Goal: Information Seeking & Learning: Learn about a topic

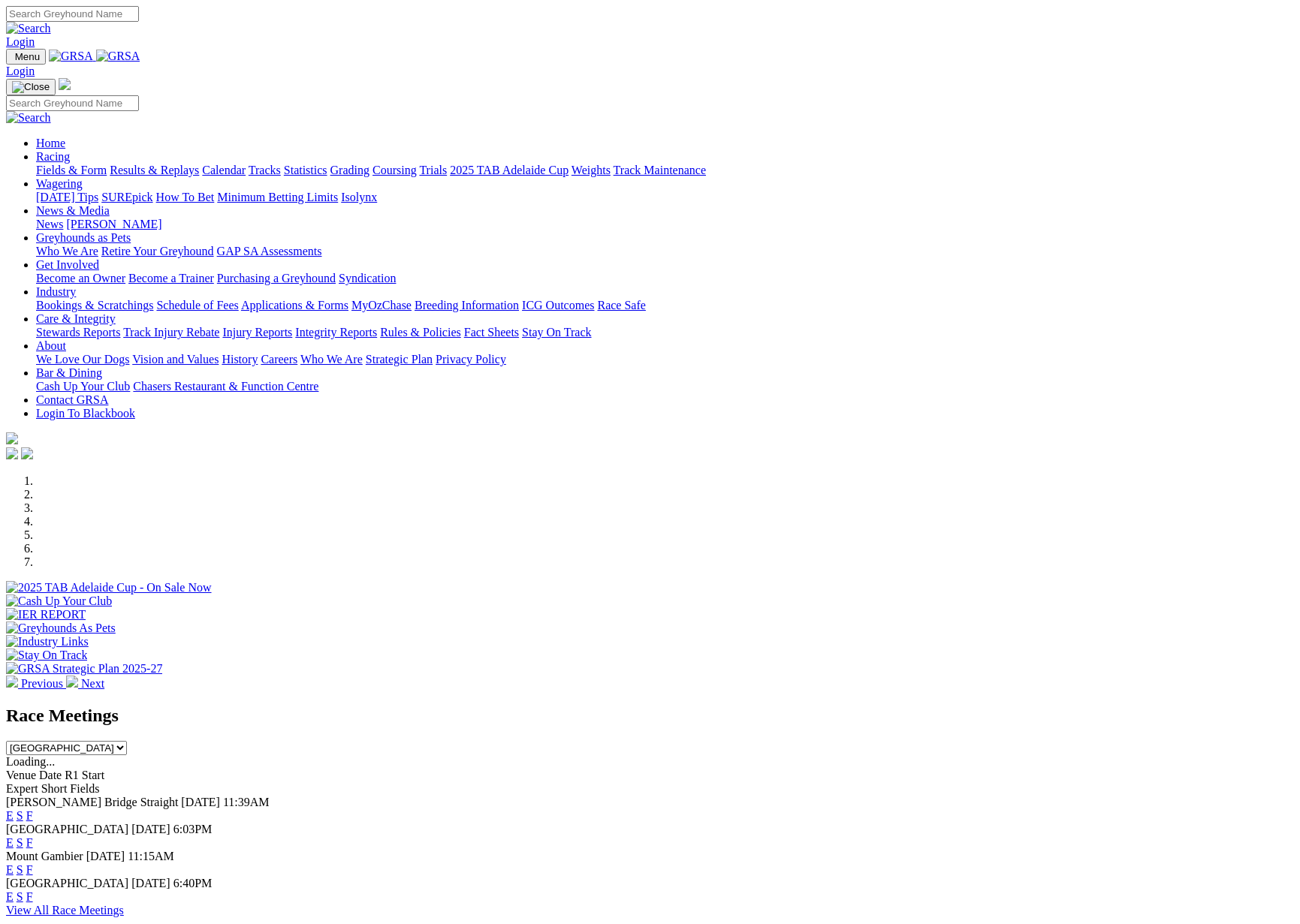
click at [199, 164] on link "Results & Replays" at bounding box center [154, 170] width 89 height 12
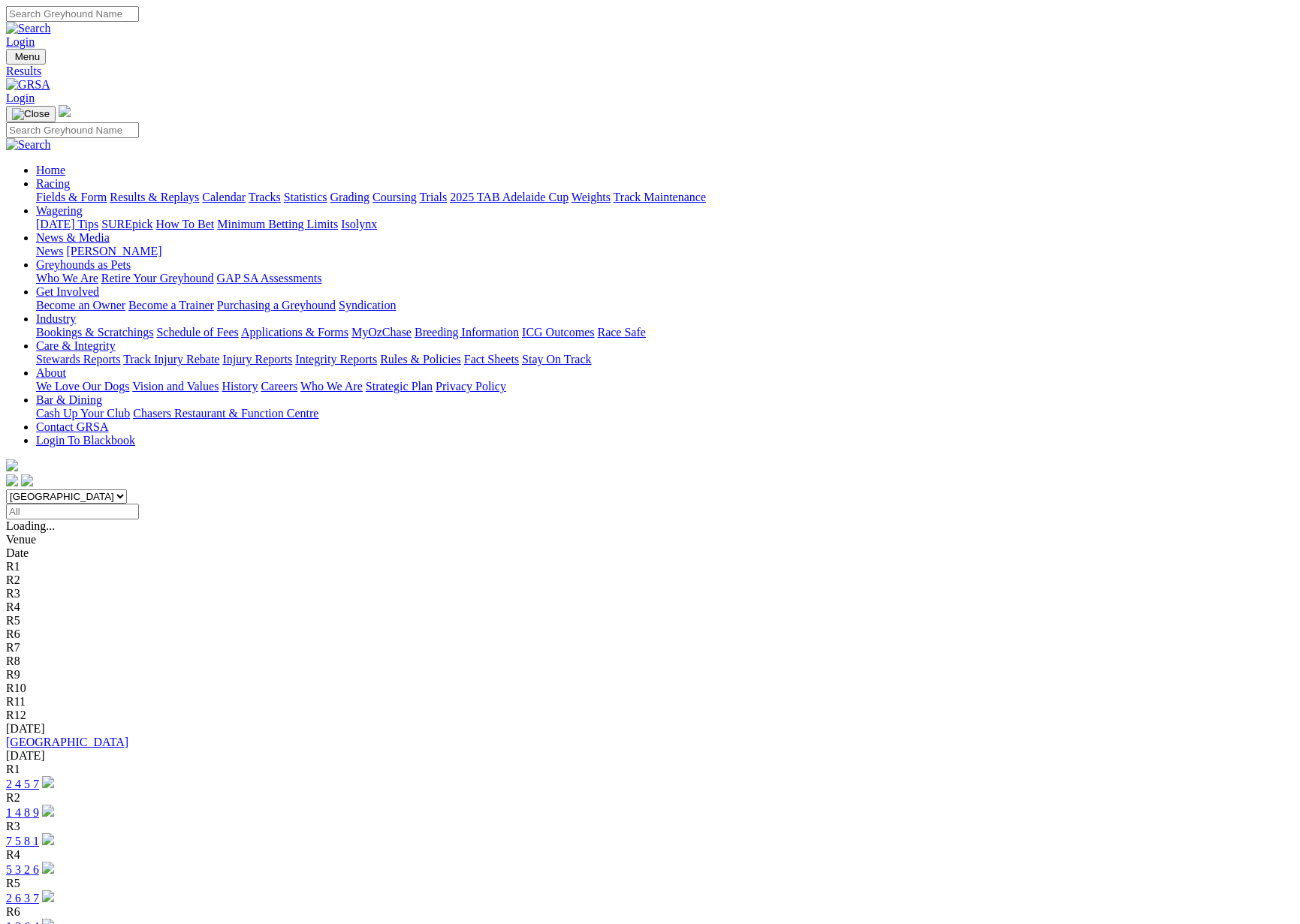
scroll to position [3, 1]
click at [128, 733] on link "[GEOGRAPHIC_DATA]" at bounding box center [67, 739] width 122 height 12
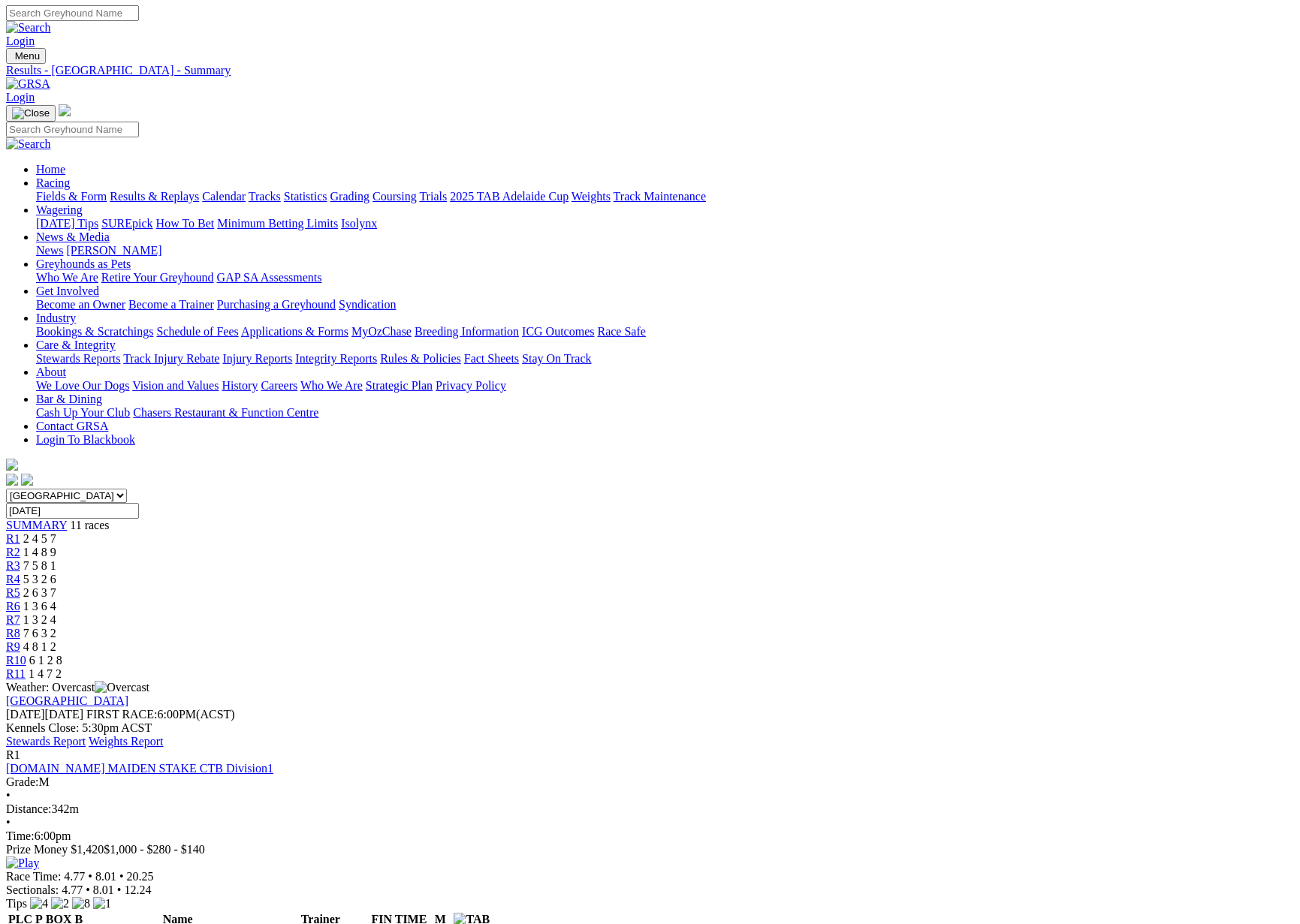
scroll to position [5, 0]
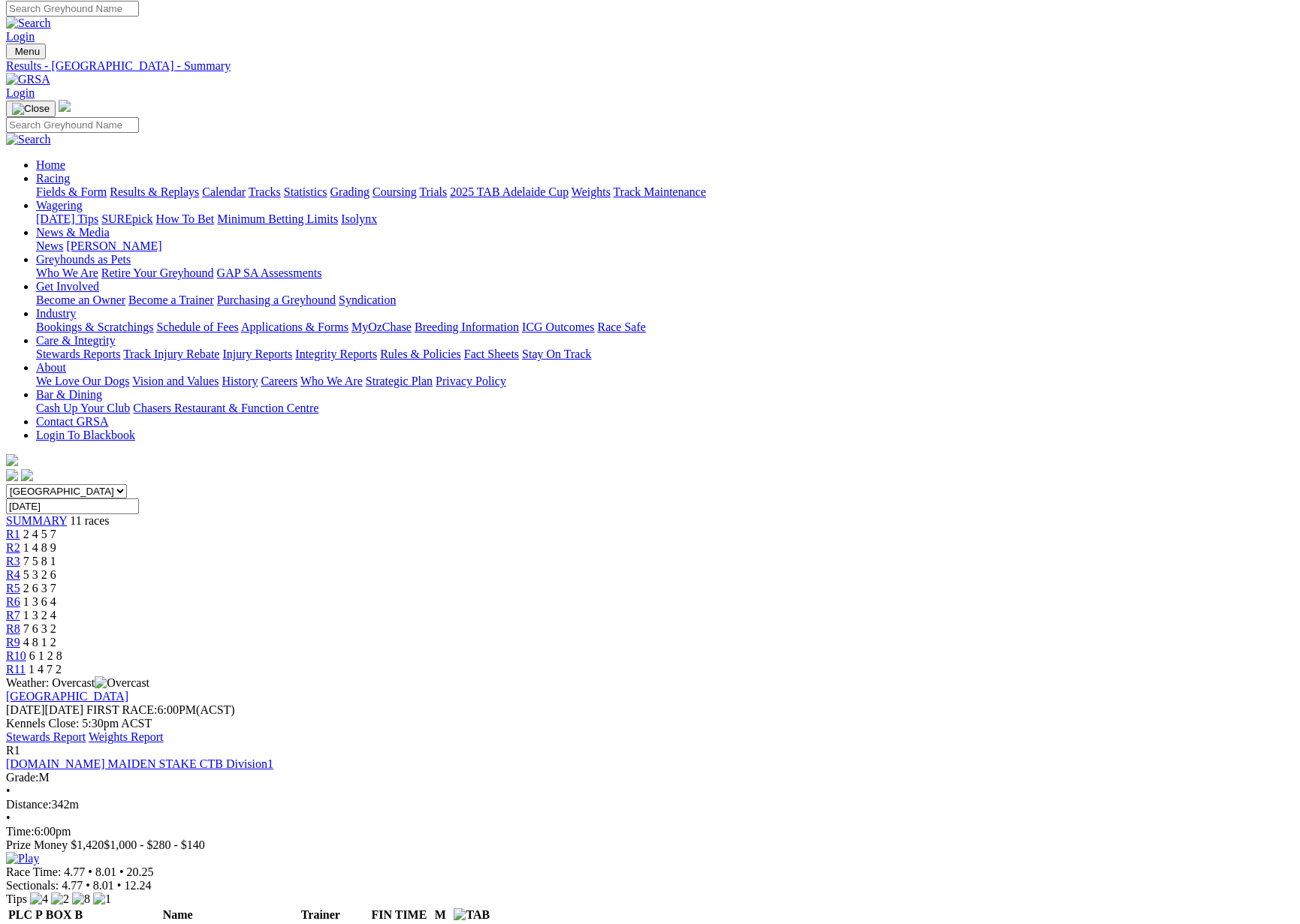
click at [86, 730] on link "Stewards Report" at bounding box center [46, 737] width 79 height 12
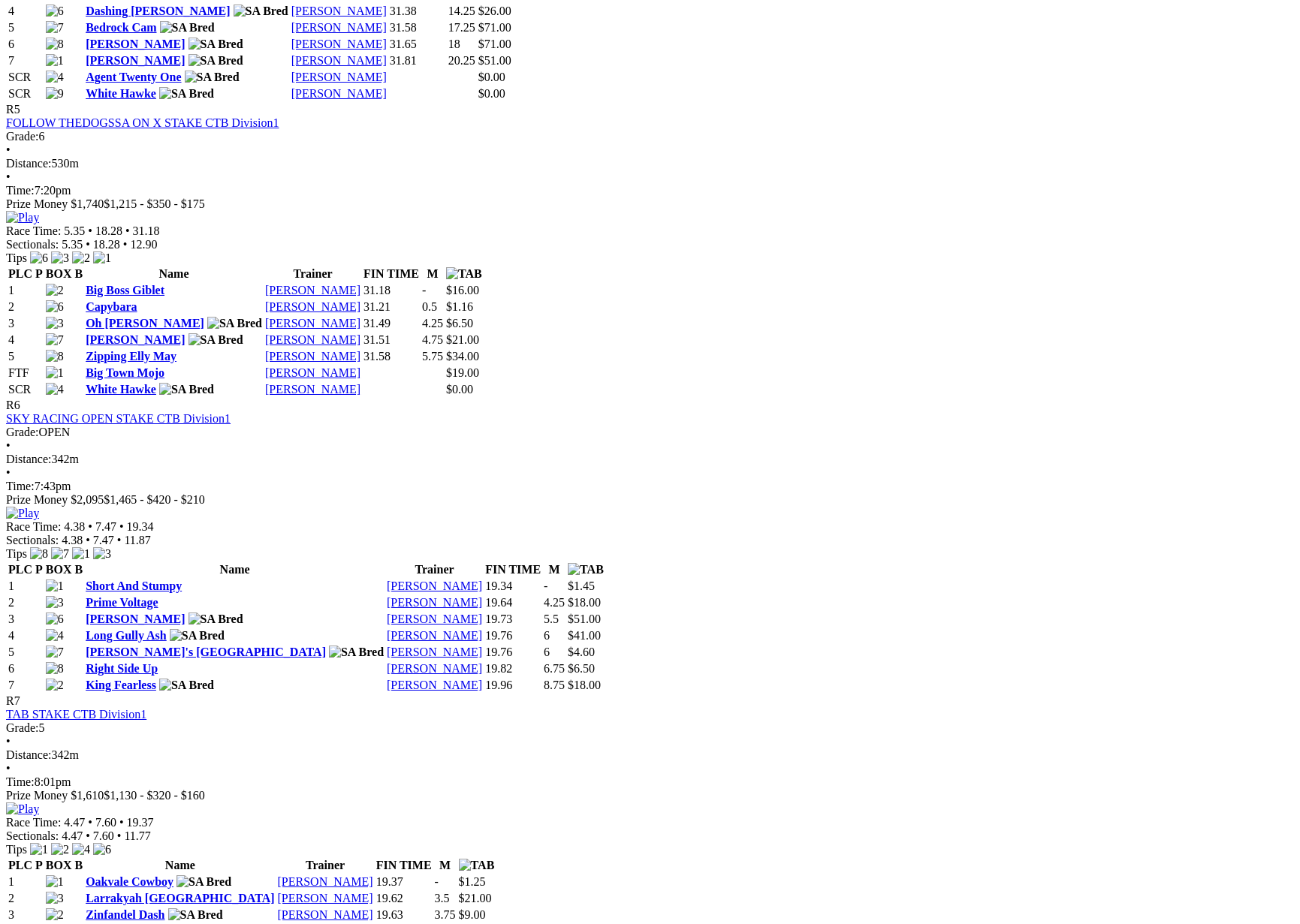
scroll to position [1852, 0]
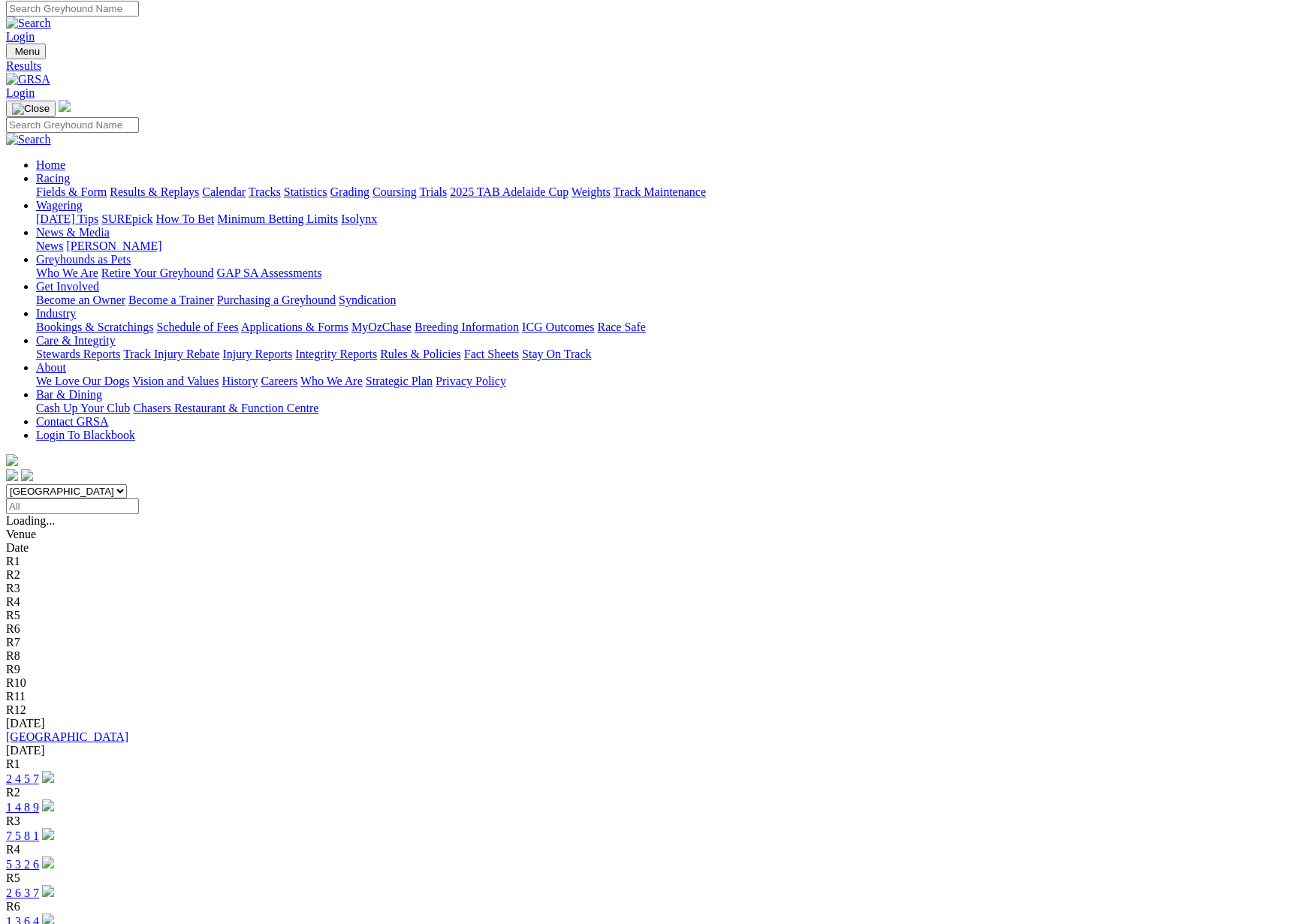
scroll to position [7, 0]
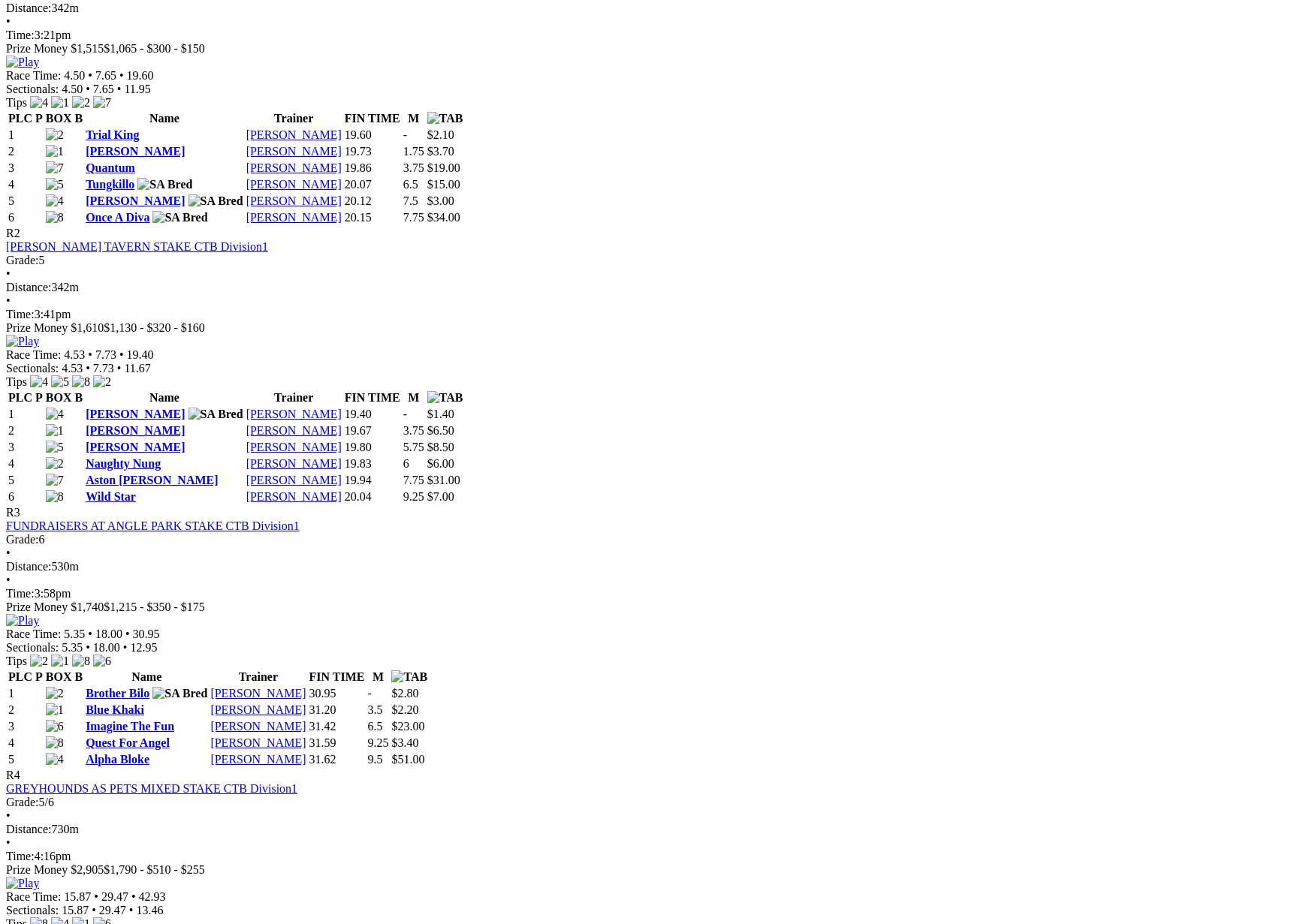
scroll to position [861, 0]
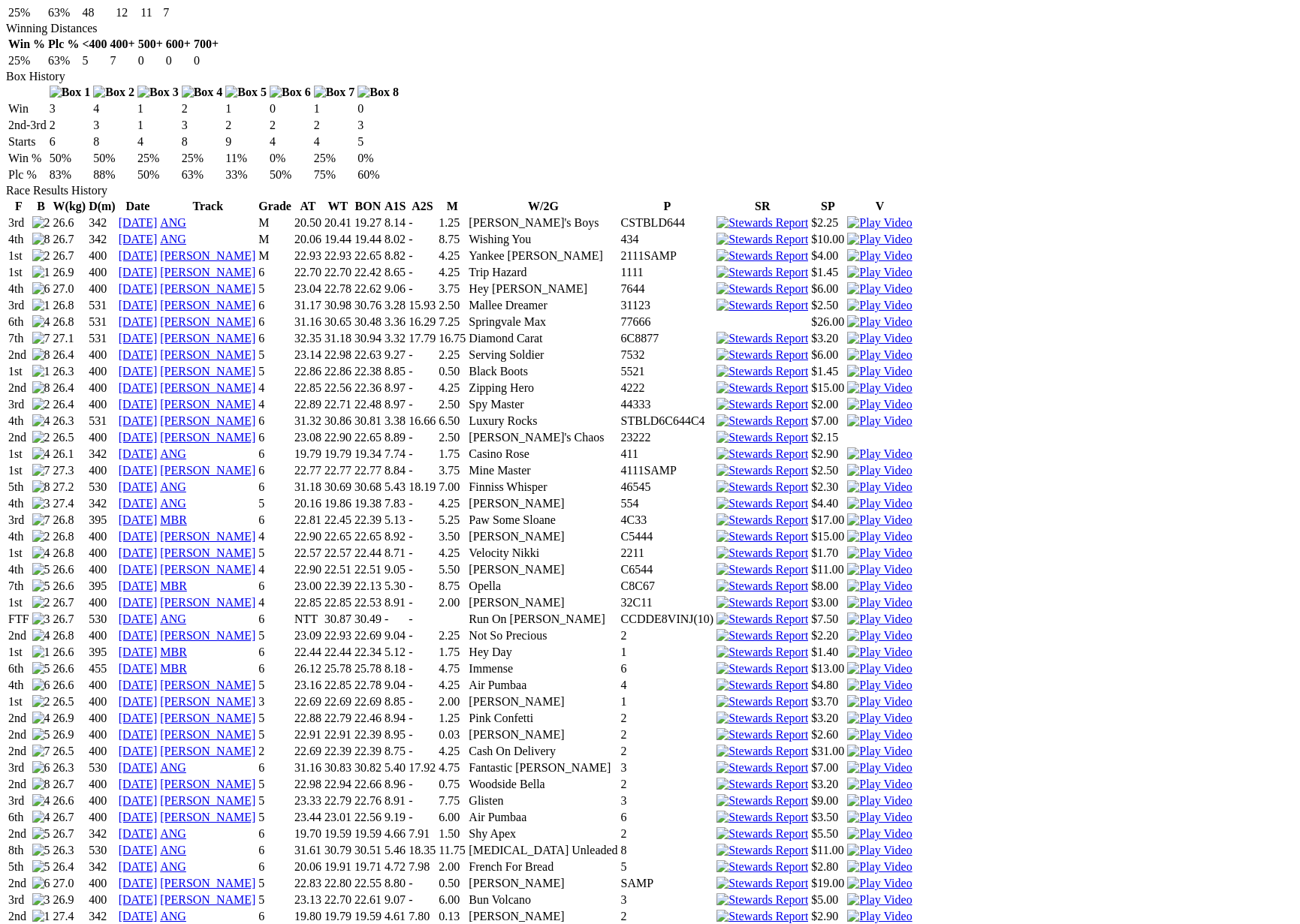
scroll to position [912, 0]
click at [158, 615] on link "09 Nov 23" at bounding box center [138, 621] width 39 height 12
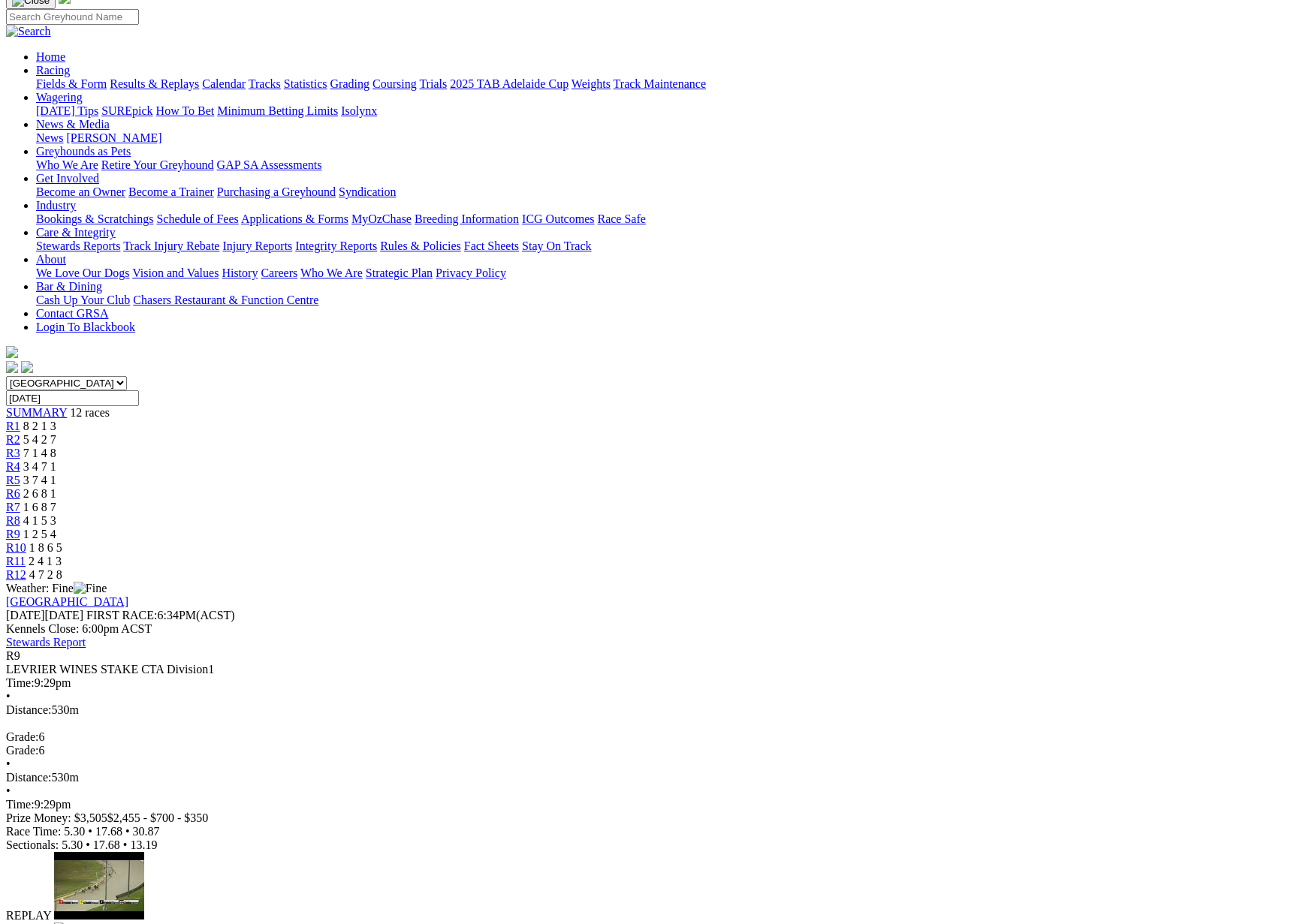
scroll to position [116, 0]
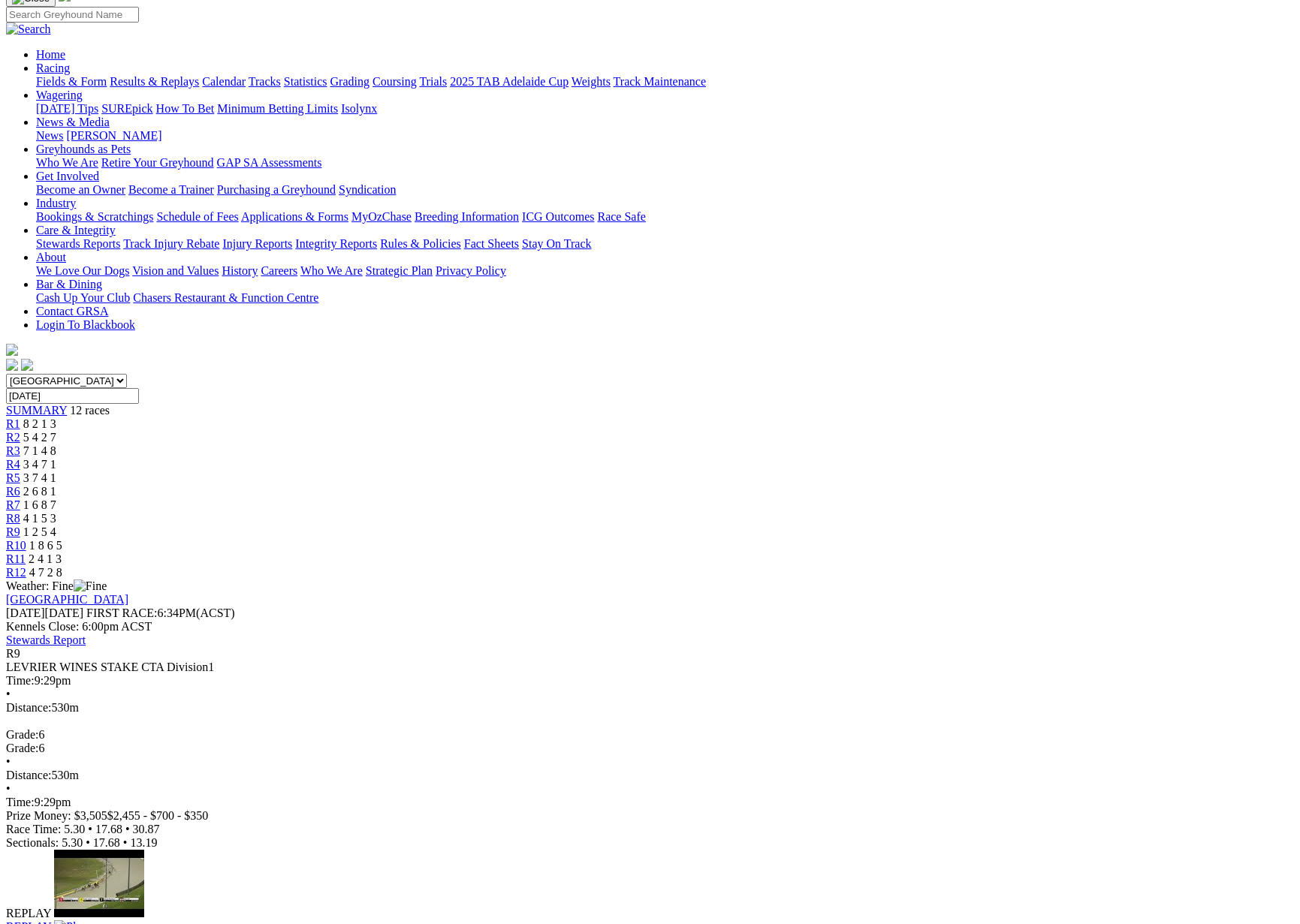
click at [86, 633] on link "Stewards Report" at bounding box center [46, 639] width 79 height 12
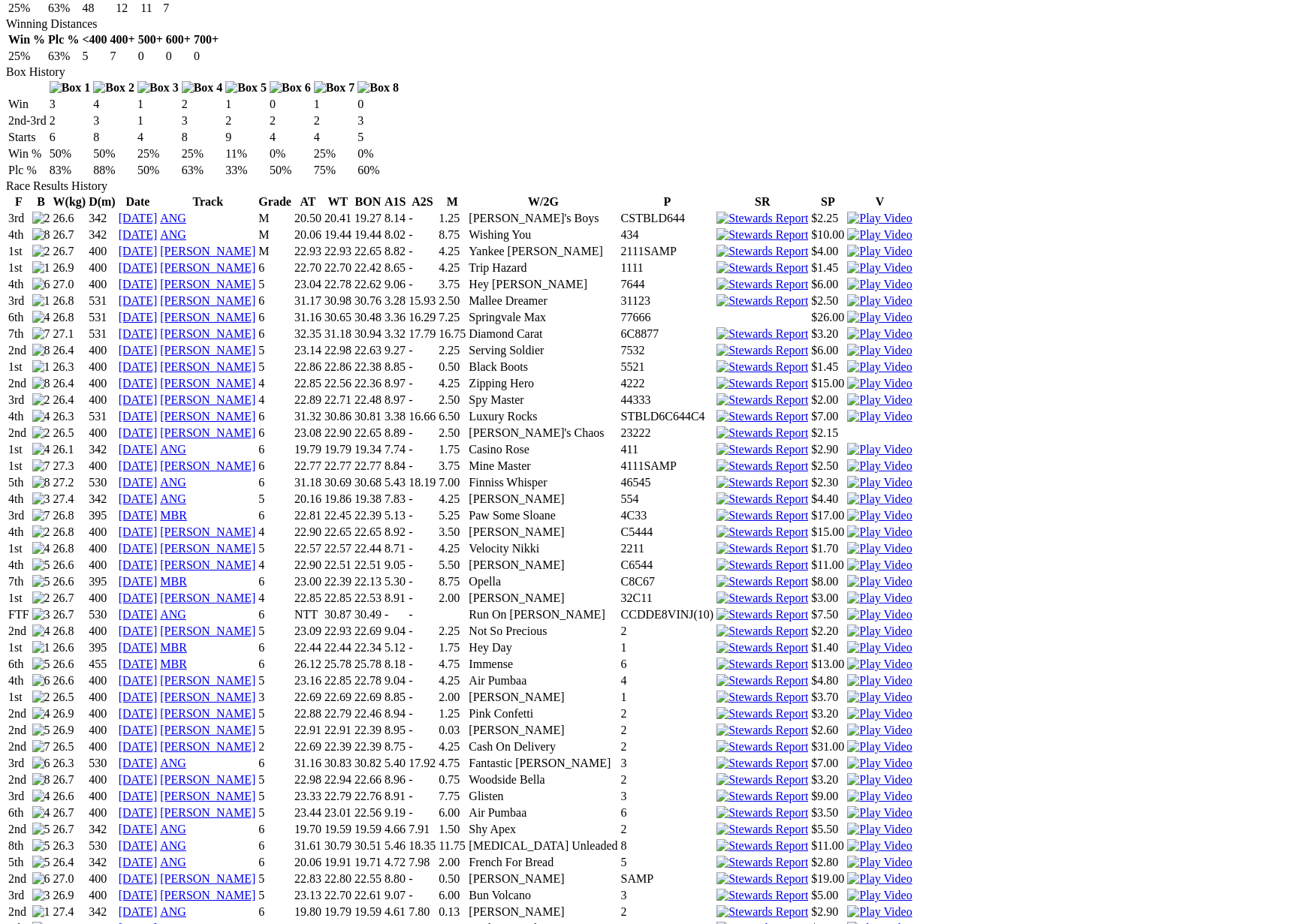
scroll to position [915, 0]
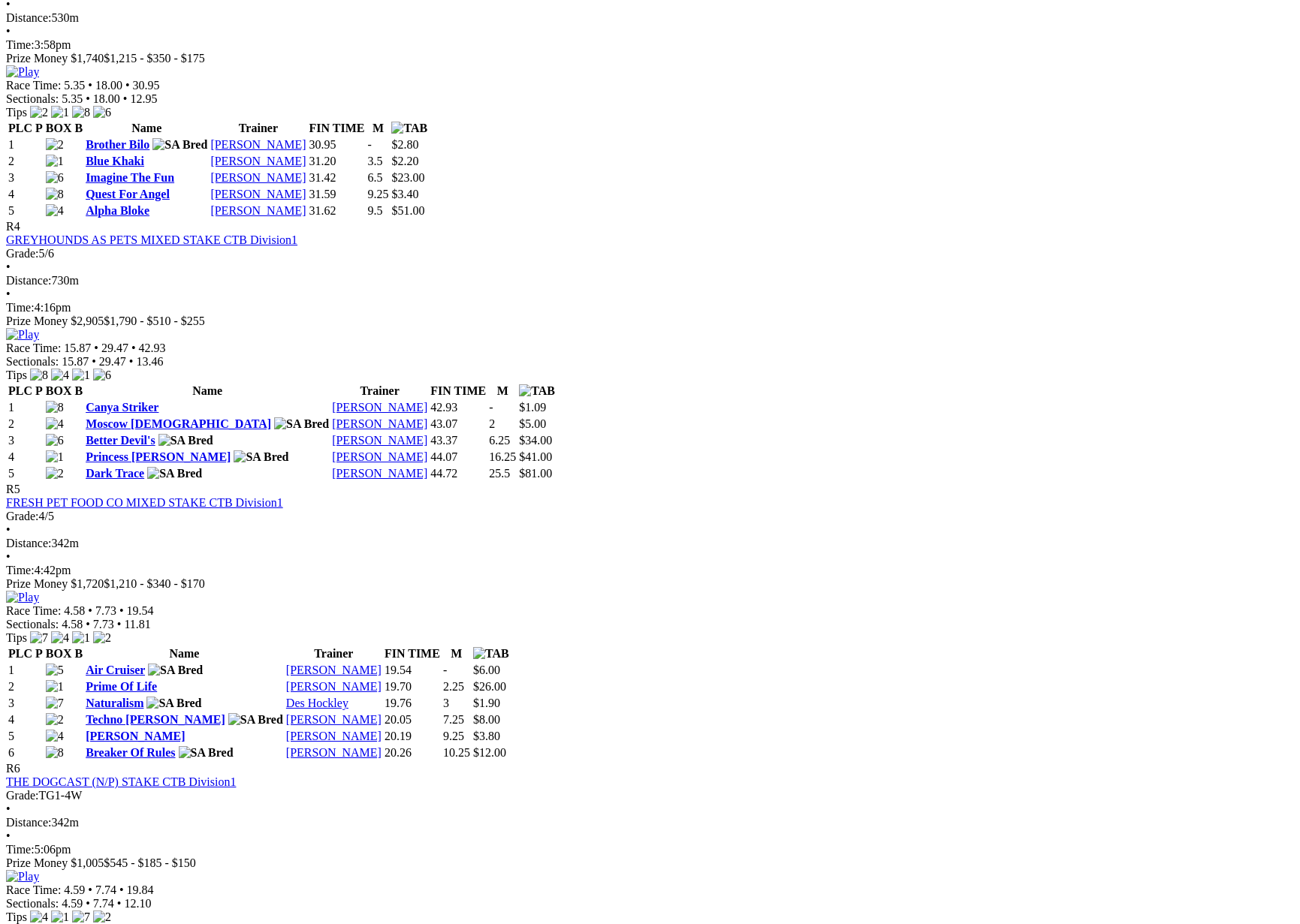
scroll to position [1338, 0]
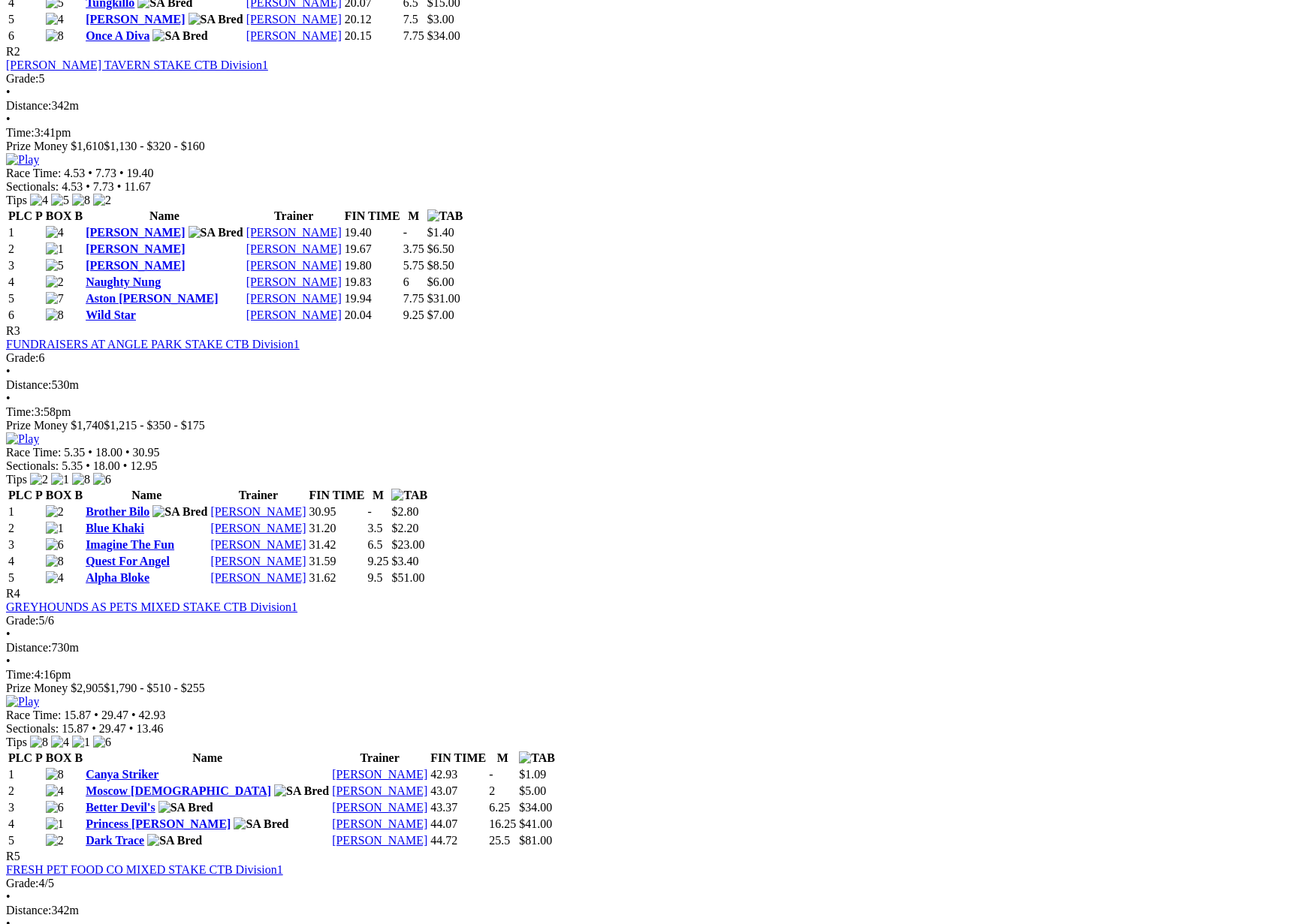
scroll to position [971, 0]
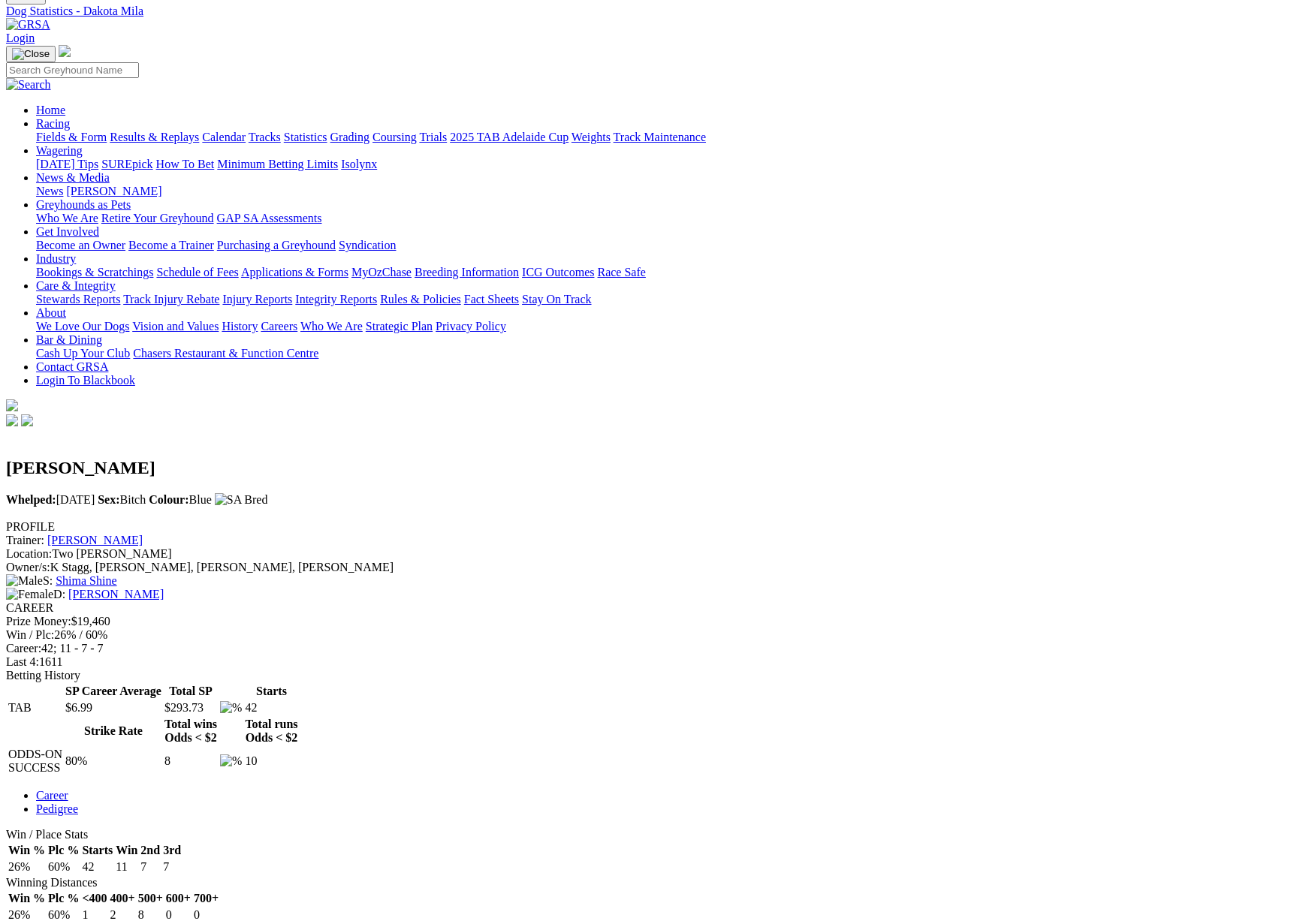
scroll to position [58, 0]
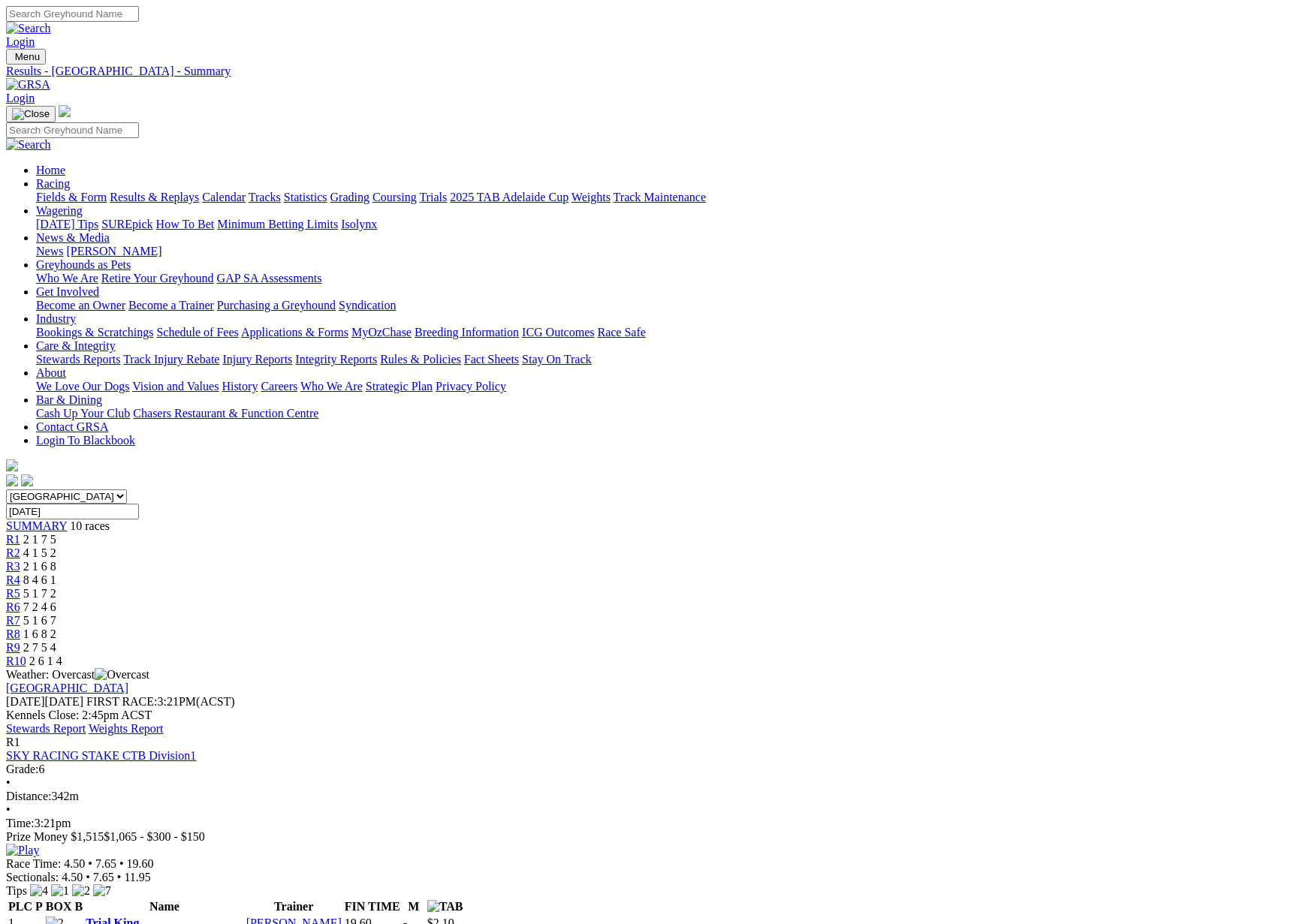
scroll to position [971, 0]
